Goal: Information Seeking & Learning: Learn about a topic

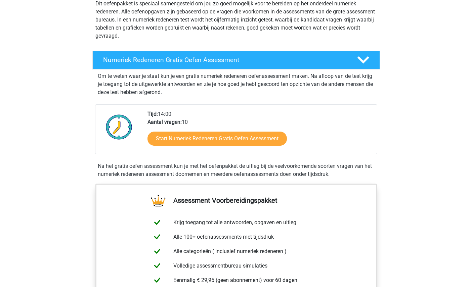
scroll to position [110, 0]
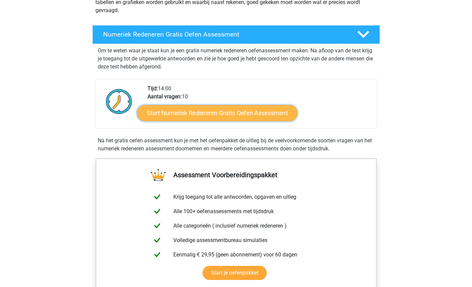
click at [212, 112] on link "Start Numeriek Redeneren Gratis Oefen Assessment" at bounding box center [217, 113] width 160 height 16
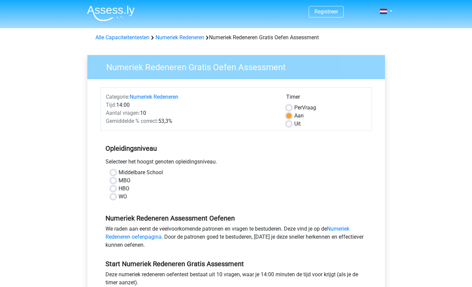
click at [119, 198] on label "WO" at bounding box center [123, 197] width 8 height 8
click at [111, 198] on input "WO" at bounding box center [112, 196] width 5 height 7
radio input "true"
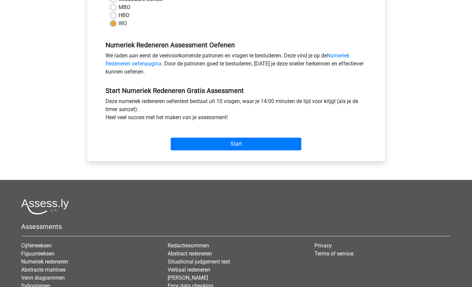
scroll to position [182, 0]
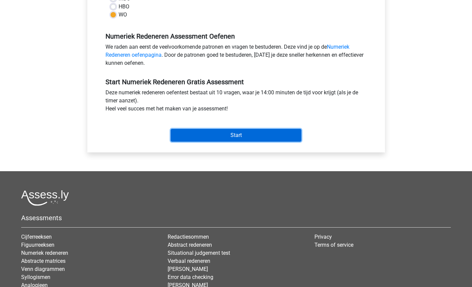
click at [228, 132] on input "Start" at bounding box center [236, 135] width 131 height 13
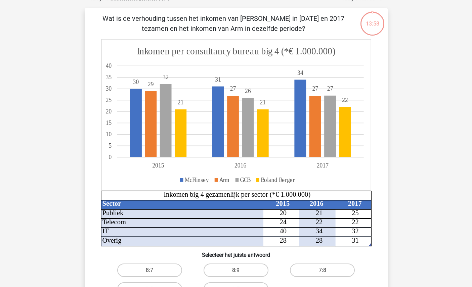
scroll to position [38, 0]
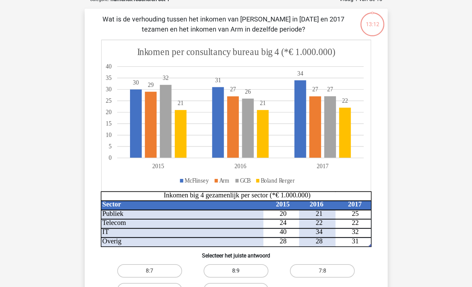
click at [236, 269] on label "8:9" at bounding box center [235, 270] width 65 height 13
click at [236, 271] on input "8:9" at bounding box center [238, 273] width 4 height 4
radio input "true"
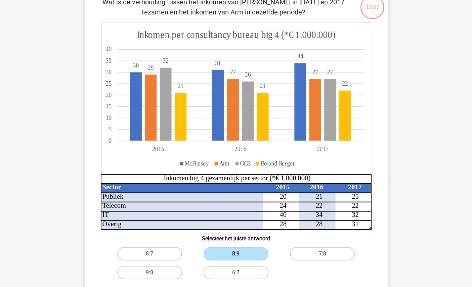
scroll to position [59, 0]
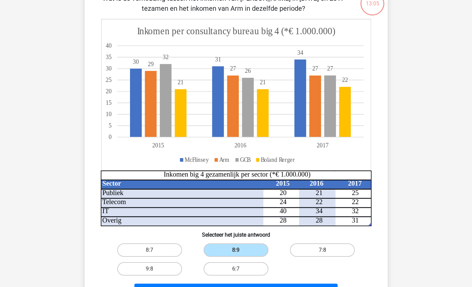
click at [326, 249] on label "7:8" at bounding box center [322, 249] width 65 height 13
click at [326, 250] on input "7:8" at bounding box center [324, 252] width 4 height 4
radio input "true"
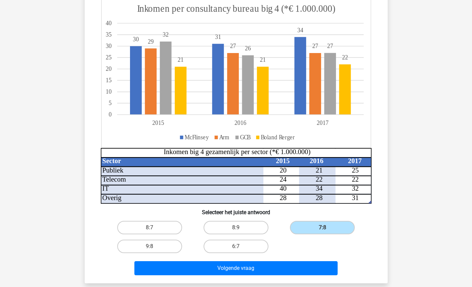
scroll to position [92, 0]
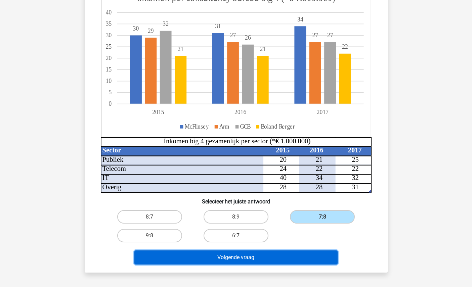
click at [241, 259] on button "Volgende vraag" at bounding box center [235, 257] width 203 height 14
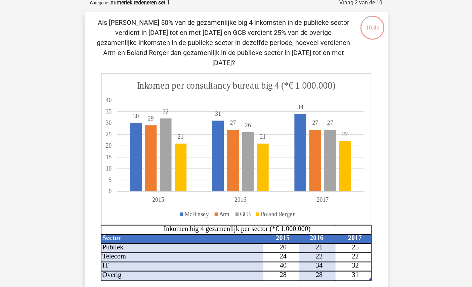
scroll to position [36, 0]
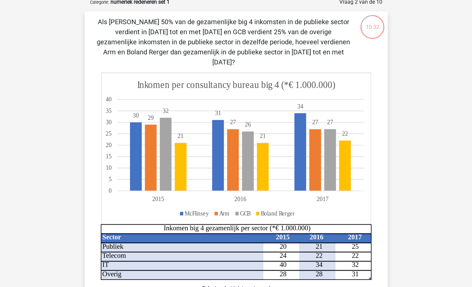
click at [428, 250] on div "Registreer Nederlands English" at bounding box center [236, 258] width 472 height 589
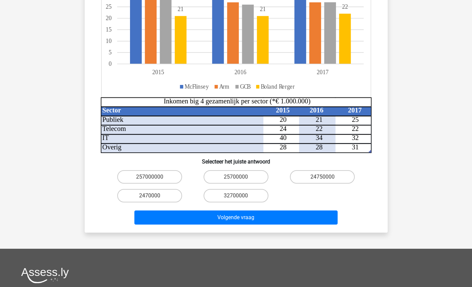
scroll to position [163, 0]
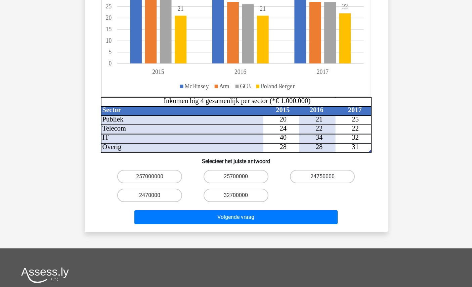
click at [318, 170] on label "24750000" at bounding box center [322, 176] width 65 height 13
click at [322, 177] on input "24750000" at bounding box center [324, 179] width 4 height 4
radio input "true"
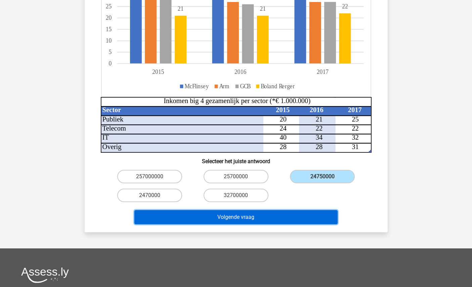
click at [268, 210] on button "Volgende vraag" at bounding box center [235, 217] width 203 height 14
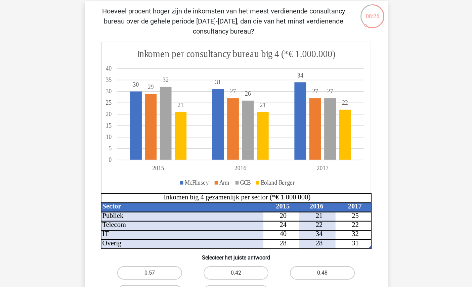
scroll to position [48, 0]
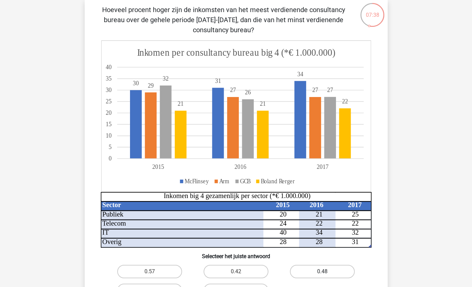
click at [321, 271] on label "0.48" at bounding box center [322, 271] width 65 height 13
click at [322, 272] on input "0.48" at bounding box center [324, 274] width 4 height 4
radio input "true"
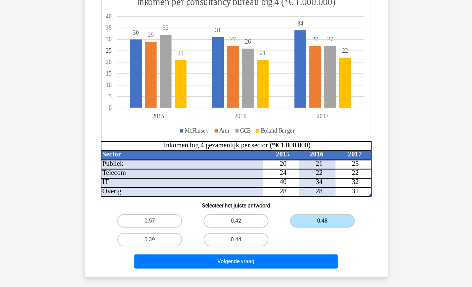
scroll to position [104, 0]
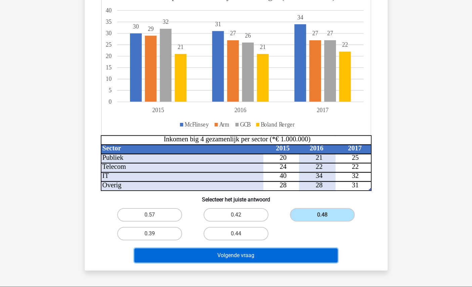
click at [258, 258] on button "Volgende vraag" at bounding box center [235, 255] width 203 height 14
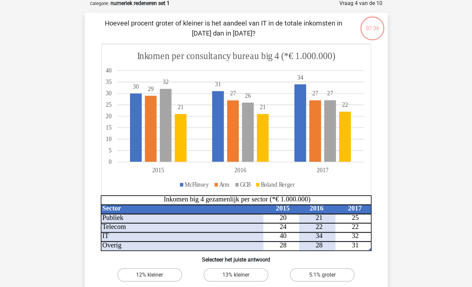
scroll to position [34, 0]
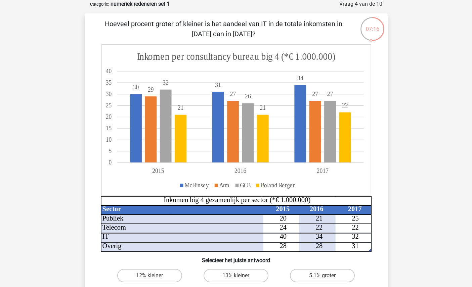
click at [363, 238] on icon "Sector 2015 2016 2017 Publiek 20 21 25 Telecom 24 22 22 IT 40 34 32 Overig 28 2…" at bounding box center [236, 147] width 271 height 207
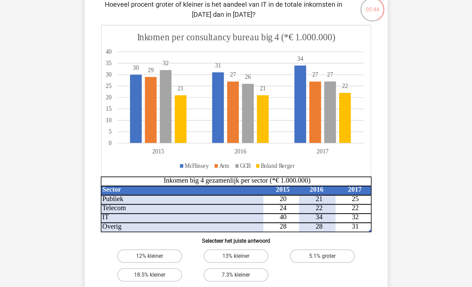
scroll to position [52, 0]
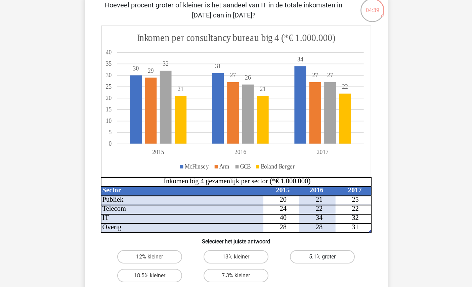
click at [317, 258] on label "5.1% groter" at bounding box center [322, 256] width 65 height 13
click at [322, 258] on input "5.1% groter" at bounding box center [324, 259] width 4 height 4
radio input "true"
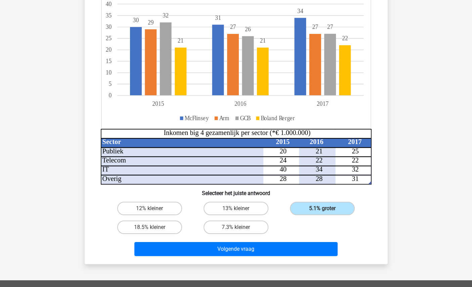
scroll to position [130, 0]
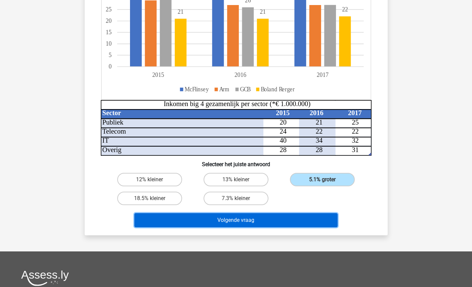
click at [247, 215] on button "Volgende vraag" at bounding box center [235, 220] width 203 height 14
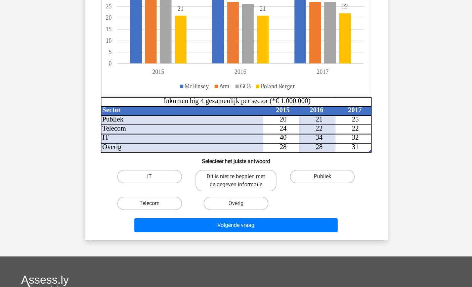
scroll to position [133, 0]
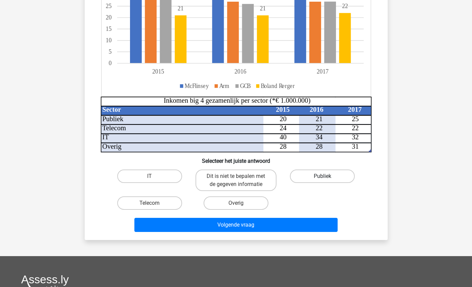
click at [321, 174] on label "Publiek" at bounding box center [322, 176] width 65 height 13
click at [322, 176] on input "Publiek" at bounding box center [324, 178] width 4 height 4
radio input "true"
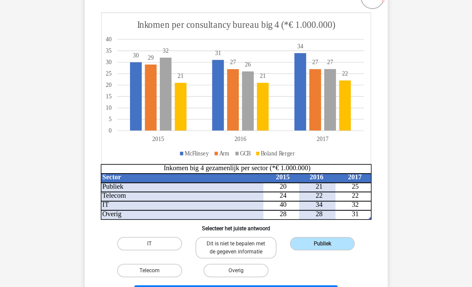
scroll to position [126, 0]
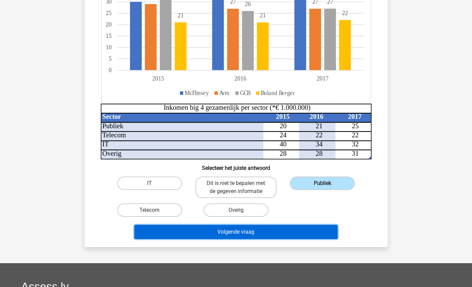
click at [231, 230] on button "Volgende vraag" at bounding box center [235, 232] width 203 height 14
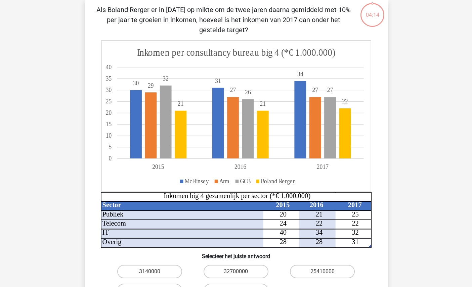
scroll to position [34, 0]
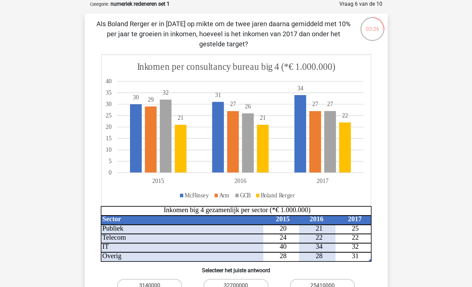
click at [387, 161] on div "03:26 Vraag 6 van de 10 Categorie: numeriek redeneren set 1 Sector 2015 2016 20…" at bounding box center [236, 170] width 314 height 341
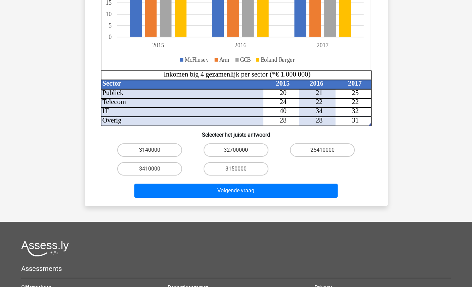
scroll to position [173, 0]
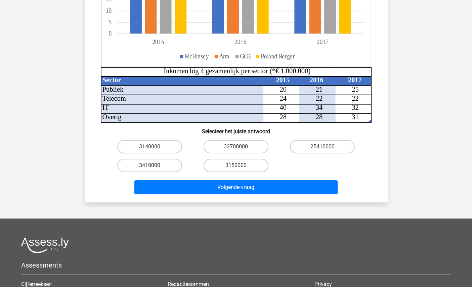
click at [146, 165] on label "3410000" at bounding box center [149, 165] width 65 height 13
click at [149, 166] on input "3410000" at bounding box center [151, 168] width 4 height 4
radio input "true"
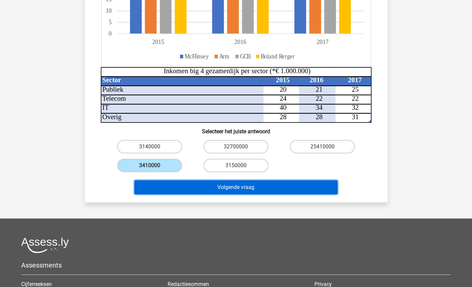
click at [253, 190] on button "Volgende vraag" at bounding box center [235, 187] width 203 height 14
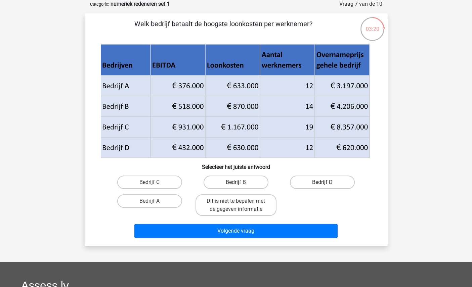
scroll to position [30, 0]
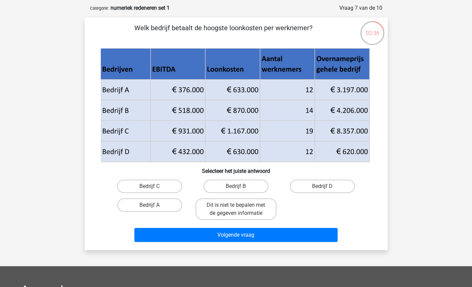
click at [429, 165] on div "Registreer Nederlands English" at bounding box center [236, 206] width 472 height 473
click at [247, 183] on label "Bedrijf B" at bounding box center [235, 186] width 65 height 13
click at [240, 186] on input "Bedrijf B" at bounding box center [238, 188] width 4 height 4
radio input "true"
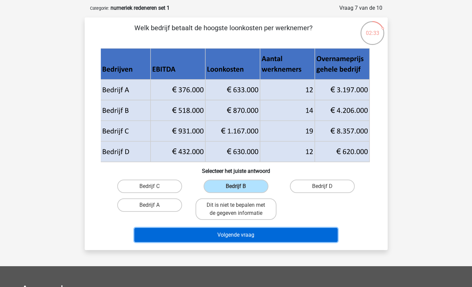
click at [250, 234] on button "Volgende vraag" at bounding box center [235, 235] width 203 height 14
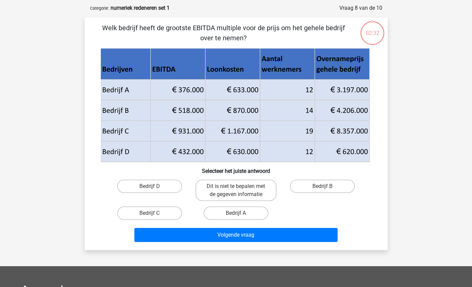
scroll to position [34, 0]
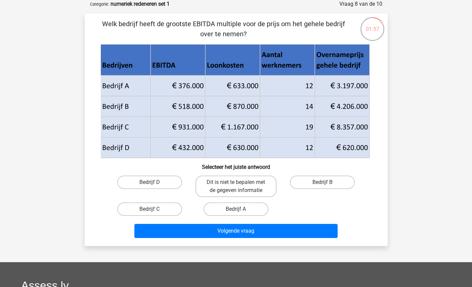
click at [152, 209] on input "Bedrijf C" at bounding box center [151, 211] width 4 height 4
radio input "true"
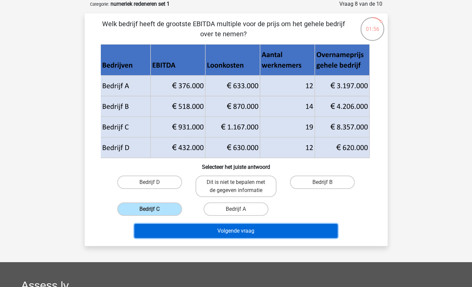
click at [219, 229] on button "Volgende vraag" at bounding box center [235, 231] width 203 height 14
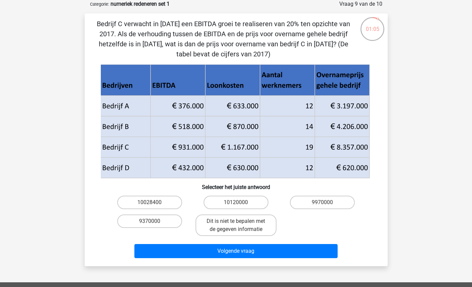
click at [437, 151] on div "Registreer Nederlands English" at bounding box center [236, 212] width 472 height 493
click at [231, 201] on label "10120000" at bounding box center [235, 202] width 65 height 13
click at [236, 202] on input "10120000" at bounding box center [238, 204] width 4 height 4
radio input "true"
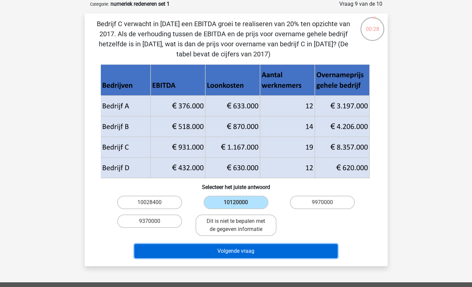
click at [242, 254] on button "Volgende vraag" at bounding box center [235, 251] width 203 height 14
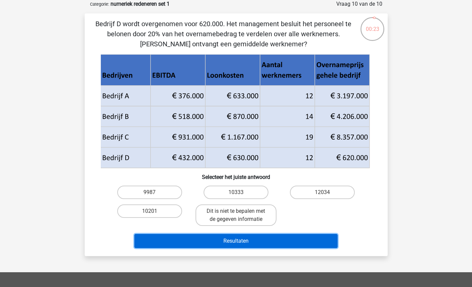
click at [234, 239] on button "Resultaten" at bounding box center [235, 241] width 203 height 14
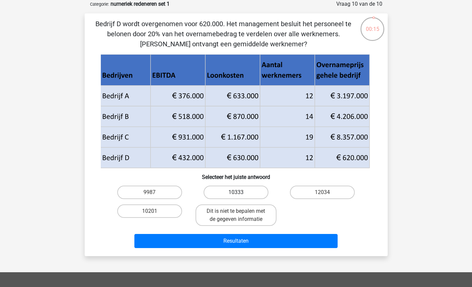
click at [233, 191] on label "10333" at bounding box center [235, 192] width 65 height 13
click at [236, 192] on input "10333" at bounding box center [238, 194] width 4 height 4
radio input "true"
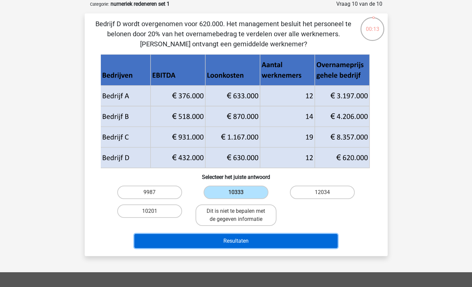
click at [234, 240] on button "Resultaten" at bounding box center [235, 241] width 203 height 14
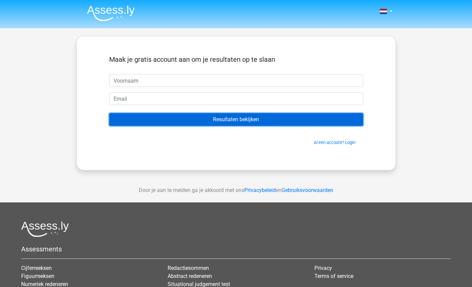
click at [230, 122] on input "Resultaten bekijken" at bounding box center [236, 119] width 254 height 13
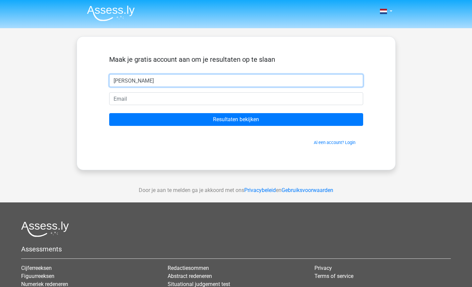
type input "[PERSON_NAME]"
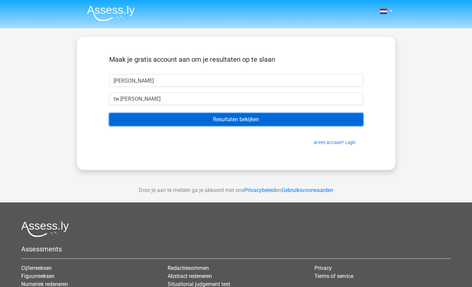
click at [246, 117] on input "Resultaten bekijken" at bounding box center [236, 119] width 254 height 13
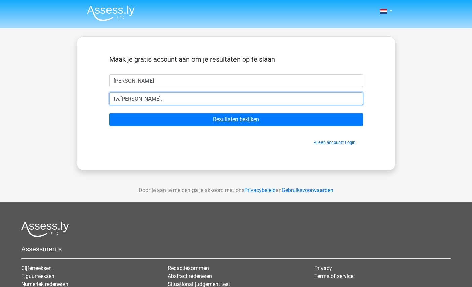
type input "[EMAIL_ADDRESS][DOMAIN_NAME]"
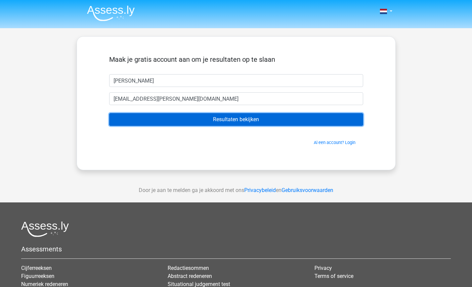
click at [141, 123] on input "Resultaten bekijken" at bounding box center [236, 119] width 254 height 13
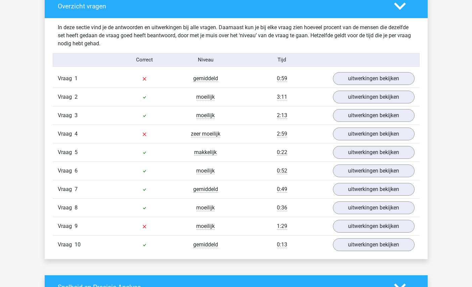
scroll to position [511, 0]
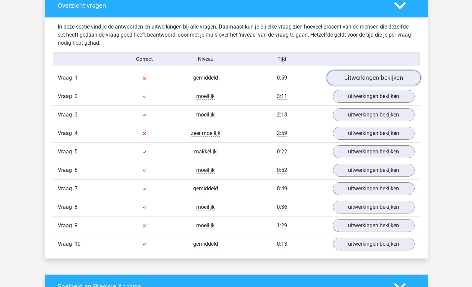
click at [369, 79] on link "uitwerkingen bekijken" at bounding box center [373, 78] width 94 height 15
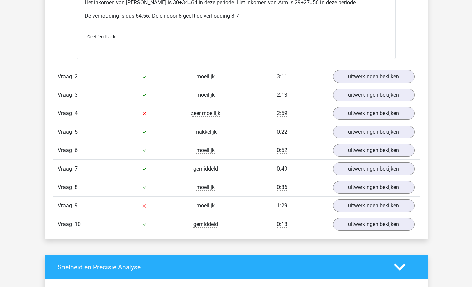
scroll to position [924, 0]
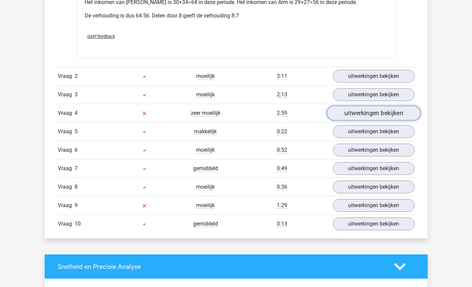
click at [377, 106] on link "uitwerkingen bekijken" at bounding box center [373, 113] width 94 height 15
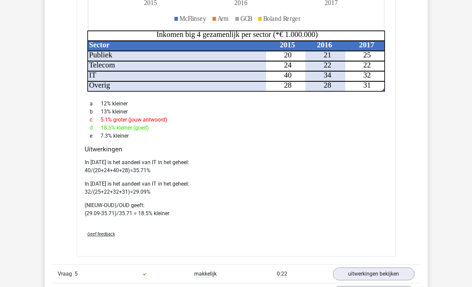
scroll to position [1206, 0]
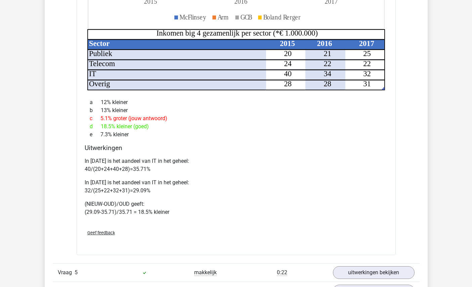
click at [379, 157] on p "In [DATE] is het aandeel van IT in het geheel: 40/(20+24+40+28)=35.71%" at bounding box center [236, 165] width 303 height 16
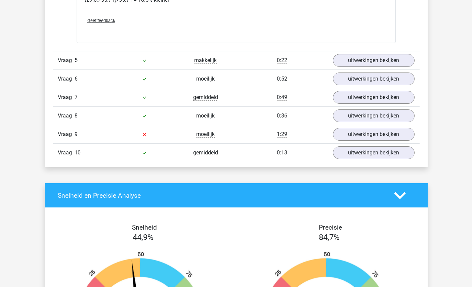
scroll to position [1408, 0]
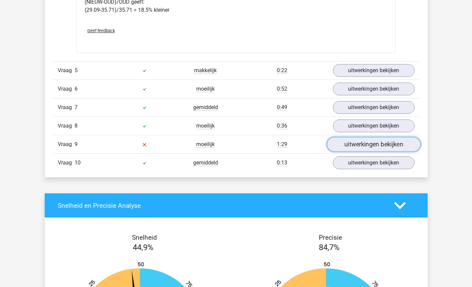
click at [364, 137] on link "uitwerkingen bekijken" at bounding box center [373, 144] width 94 height 15
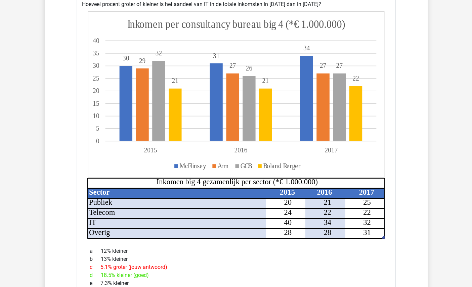
scroll to position [1051, 0]
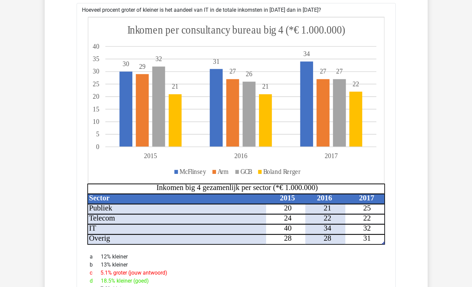
drag, startPoint x: 134, startPoint y: 281, endPoint x: 86, endPoint y: 244, distance: 60.8
click at [86, 250] on div "a 12% kleiner b 13% kleiner c 5.1% groter (jouw antwoord) d 18.5% kleiner (goed…" at bounding box center [236, 273] width 303 height 46
click at [306, 269] on div "c 5.1% groter (jouw antwoord)" at bounding box center [236, 273] width 303 height 8
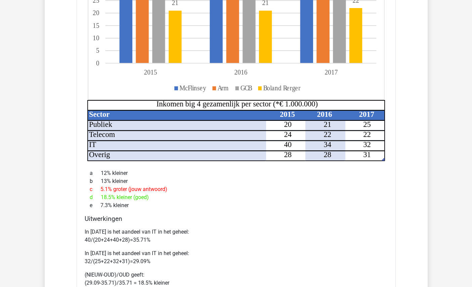
scroll to position [1135, 0]
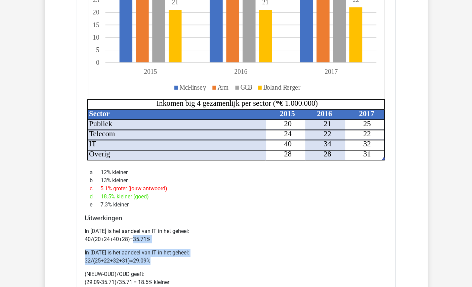
drag, startPoint x: 151, startPoint y: 252, endPoint x: 131, endPoint y: 228, distance: 31.5
click at [131, 228] on div "In [DATE] is het aandeel van IT in het geheel: 40/(20+24+40+28)=35.71% In [DATE…" at bounding box center [236, 260] width 303 height 70
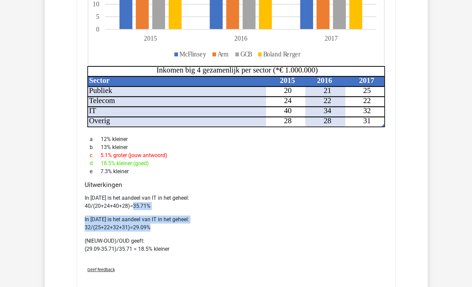
scroll to position [1170, 0]
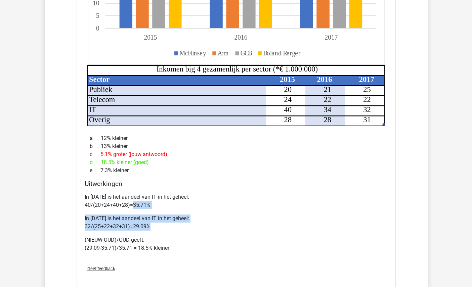
click at [305, 201] on p "In [DATE] is het aandeel van IT in het geheel: 40/(20+24+40+28)=35.71%" at bounding box center [236, 201] width 303 height 16
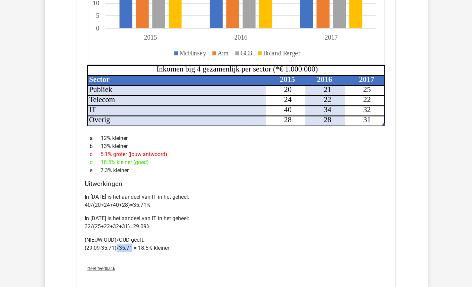
drag, startPoint x: 117, startPoint y: 240, endPoint x: 131, endPoint y: 243, distance: 15.1
click at [131, 243] on p "(NIEUW-OUD)/OUD geeft: (29.09-35.71)/35.71 = 18.5% kleiner" at bounding box center [236, 244] width 303 height 16
click at [270, 226] on div "In [DATE] is het aandeel van IT in het geheel: 40/(20+24+40+28)=35.71% In [DATE…" at bounding box center [236, 225] width 303 height 70
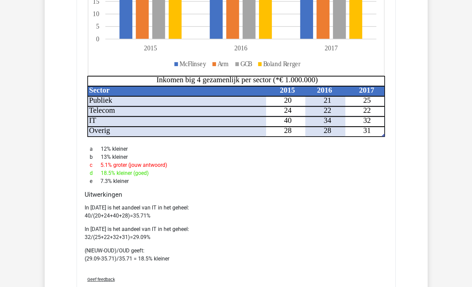
scroll to position [1159, 0]
drag, startPoint x: 132, startPoint y: 206, endPoint x: 154, endPoint y: 206, distance: 21.5
click at [154, 206] on p "In [DATE] is het aandeel van IT in het geheel: 40/(20+24+40+28)=35.71%" at bounding box center [236, 211] width 303 height 16
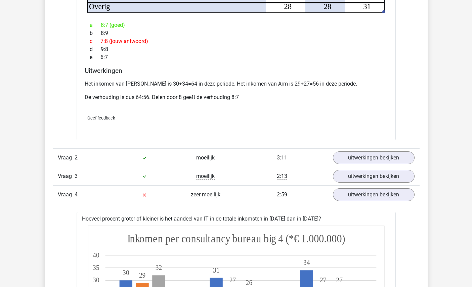
scroll to position [843, 0]
